Goal: Task Accomplishment & Management: Complete application form

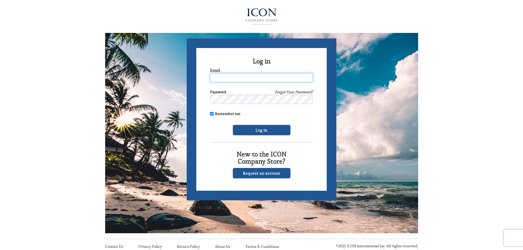
click at [234, 77] on input "Email" at bounding box center [261, 77] width 103 height 9
type input "[EMAIL_ADDRESS][DOMAIN_NAME]"
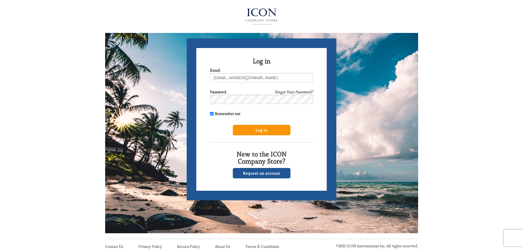
click at [273, 132] on input "Log in" at bounding box center [262, 130] width 58 height 10
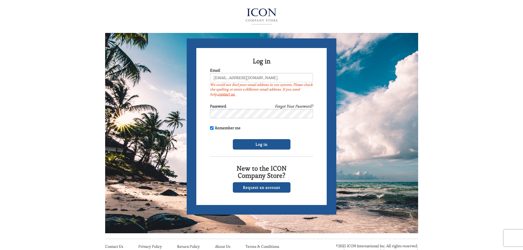
click at [295, 109] on link "Forgot Your Password?" at bounding box center [294, 106] width 38 height 5
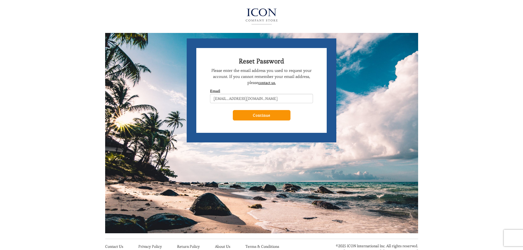
type input "jlewis0718@gmail.com"
click at [256, 113] on input "Continue" at bounding box center [262, 115] width 58 height 10
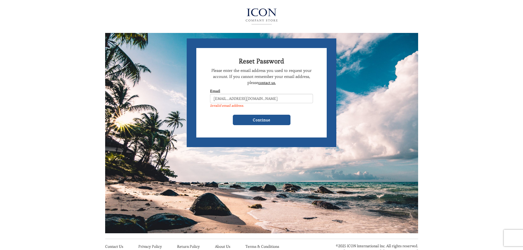
click at [218, 118] on div "Continue" at bounding box center [261, 120] width 103 height 10
drag, startPoint x: 255, startPoint y: 99, endPoint x: 143, endPoint y: 89, distance: 112.7
click at [143, 89] on div "Reset Password Please enter the email address you used to request your account.…" at bounding box center [261, 116] width 313 height 233
type input "[EMAIL_ADDRESS][DOMAIN_NAME]"
click at [241, 120] on input "Continue" at bounding box center [262, 120] width 58 height 10
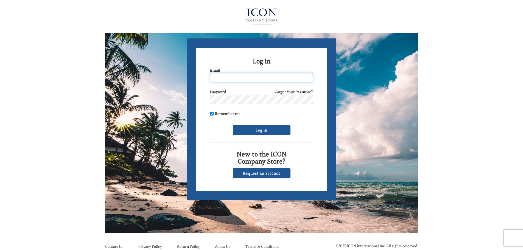
click at [243, 77] on input "Email" at bounding box center [261, 77] width 103 height 9
type input "[EMAIL_ADDRESS][DOMAIN_NAME]"
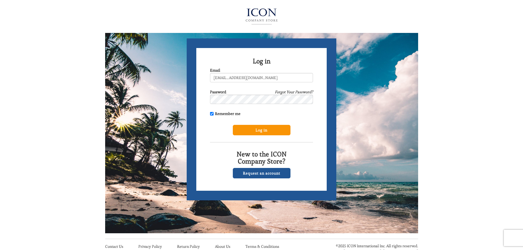
click at [256, 127] on input "Log in" at bounding box center [262, 130] width 58 height 10
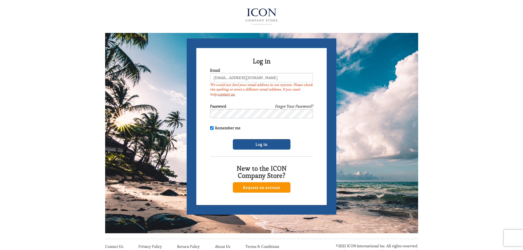
click at [266, 187] on link "Request an account" at bounding box center [262, 187] width 58 height 10
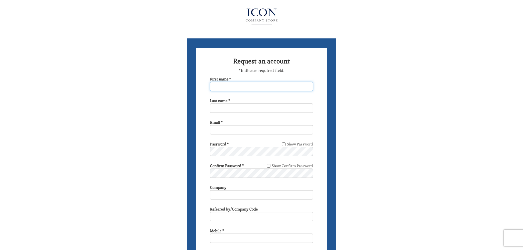
click at [236, 87] on input "First name *" at bounding box center [261, 86] width 103 height 9
type input "Jennifer"
type input "Lewis"
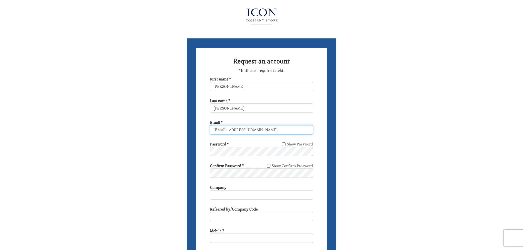
type input "jlewis0718@gmail.com"
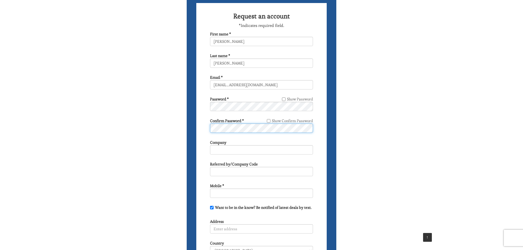
scroll to position [82, 0]
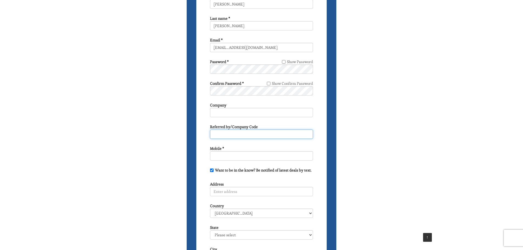
click at [240, 136] on input "text" at bounding box center [261, 134] width 103 height 9
type input "Christy Schmidt"
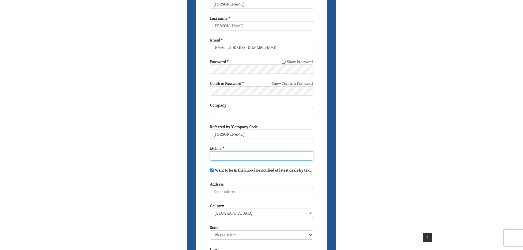
click at [236, 159] on input "Mobile *" at bounding box center [261, 155] width 103 height 9
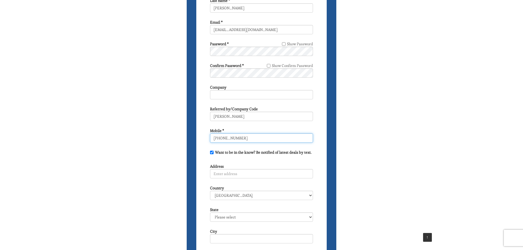
scroll to position [137, 0]
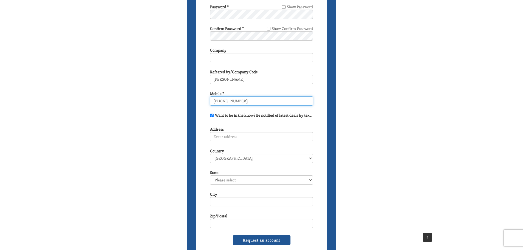
type input "832-877-5595"
click at [235, 135] on input "Address" at bounding box center [261, 136] width 103 height 9
type input "4"
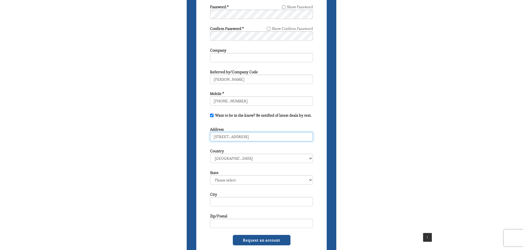
type input "2411 Kentucy ST"
select select "TX"
type input "7"
type input "Baytown"
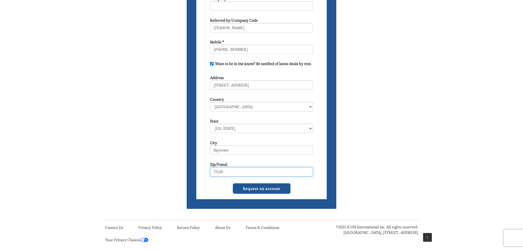
scroll to position [195, 0]
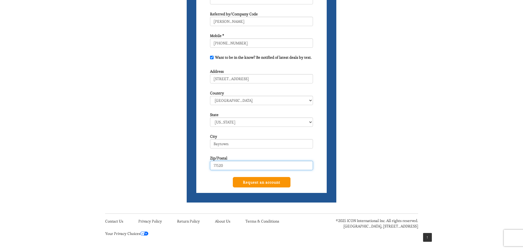
type input "77520"
click at [265, 182] on input "Request an account" at bounding box center [262, 182] width 58 height 10
